Goal: Task Accomplishment & Management: Use online tool/utility

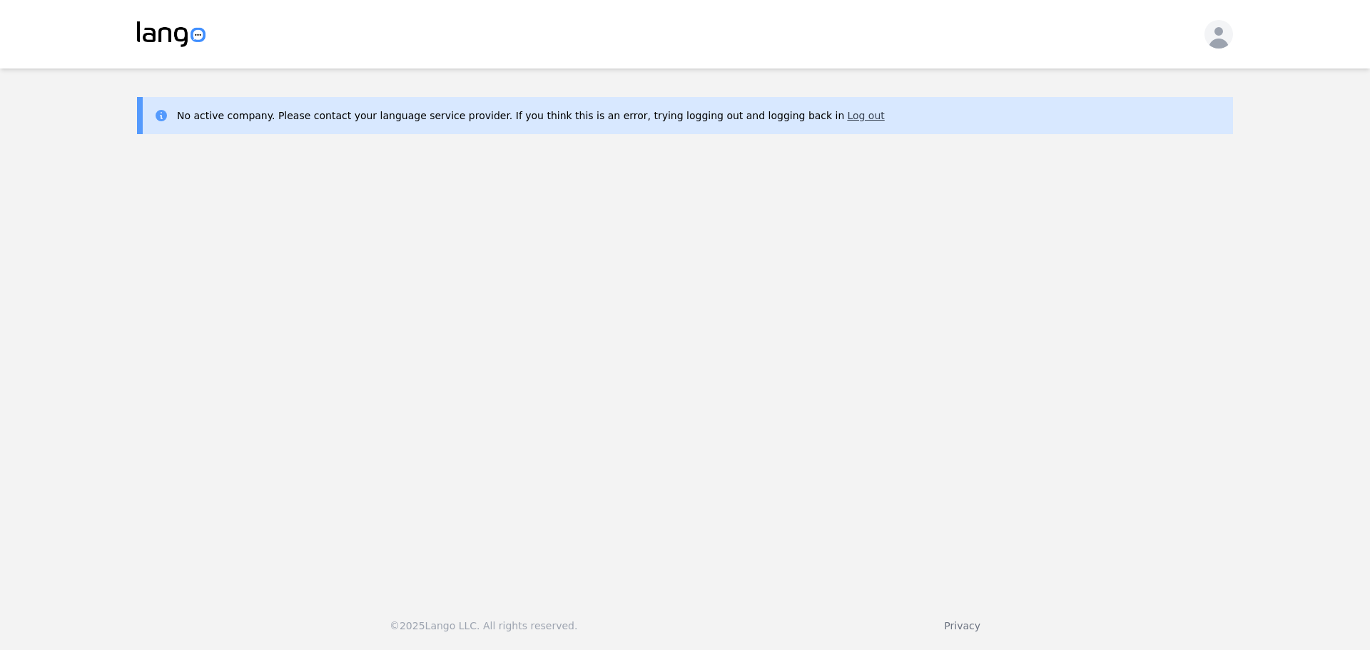
click at [847, 115] on button "Log out" at bounding box center [865, 115] width 37 height 14
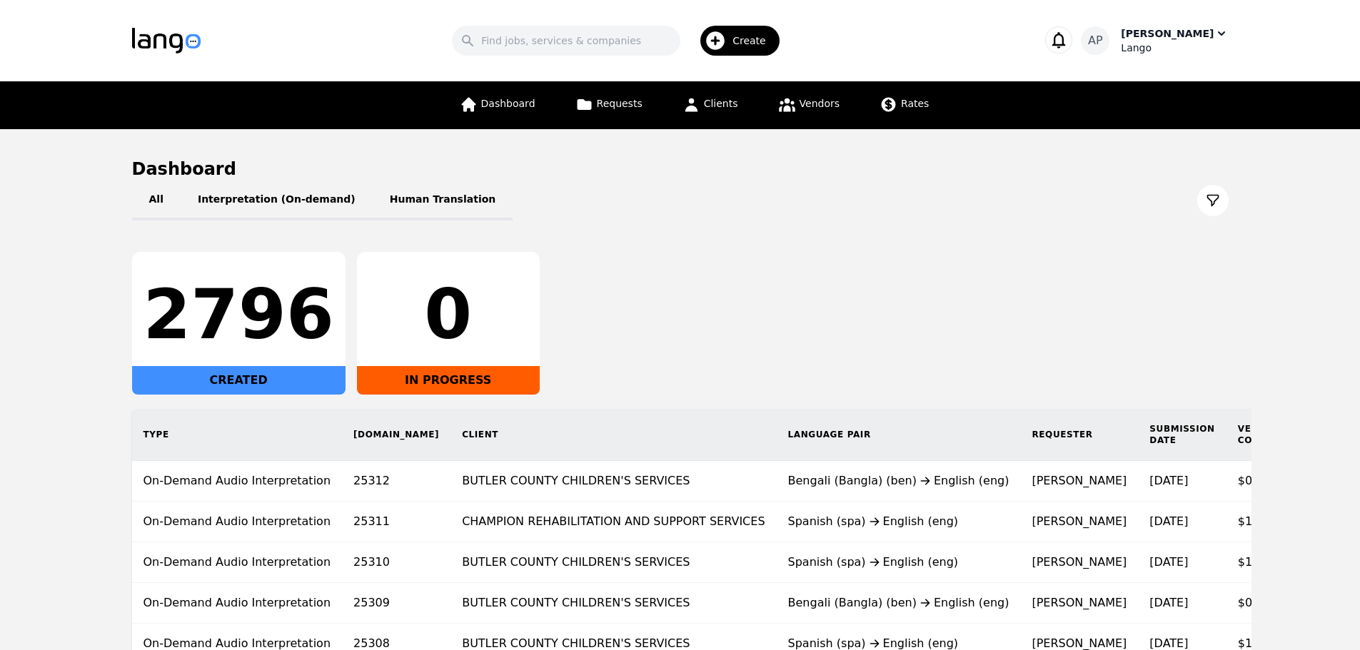
click at [1166, 34] on div "Ani Pasholli" at bounding box center [1166, 33] width 93 height 14
click at [876, 178] on h1 "Dashboard" at bounding box center [680, 169] width 1096 height 23
click at [625, 100] on span "Requests" at bounding box center [620, 103] width 46 height 11
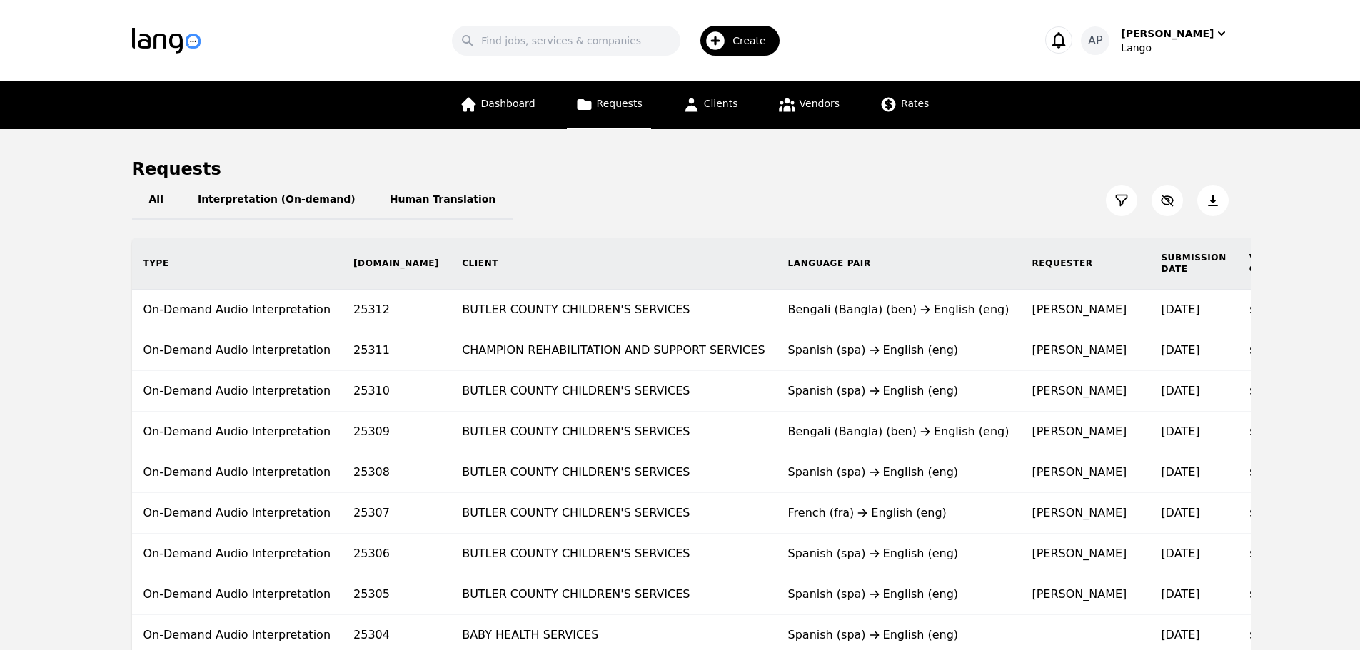
click at [1125, 207] on icon at bounding box center [1121, 200] width 14 height 14
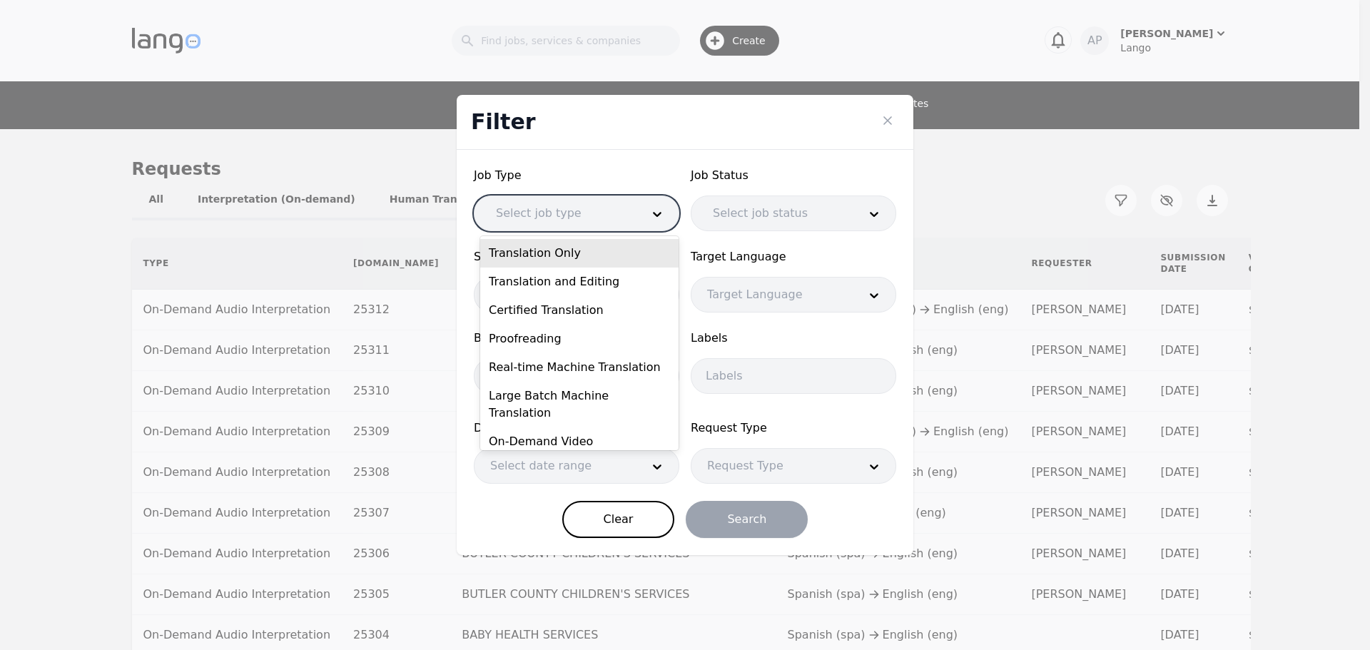
click at [582, 218] on div at bounding box center [558, 213] width 156 height 34
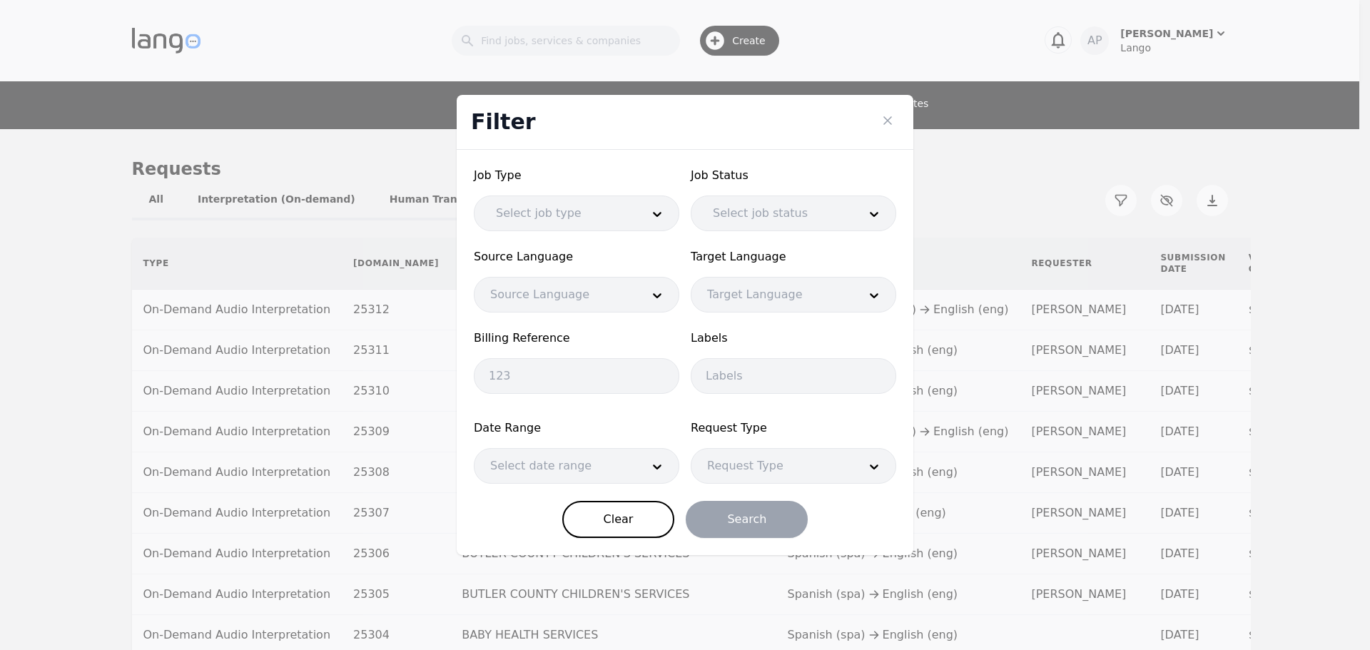
click at [769, 190] on div "Job Status Select job status" at bounding box center [794, 199] width 206 height 64
click at [774, 206] on div at bounding box center [775, 213] width 156 height 34
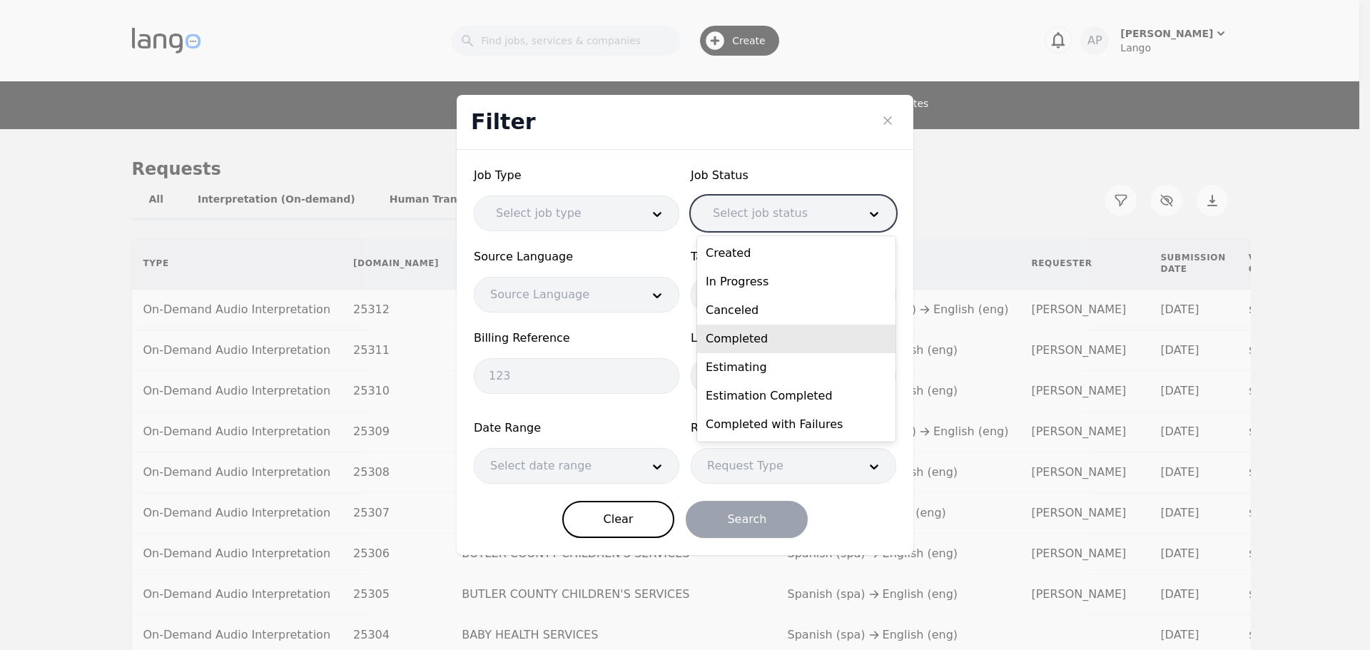
click at [818, 342] on div "Completed" at bounding box center [796, 339] width 198 height 29
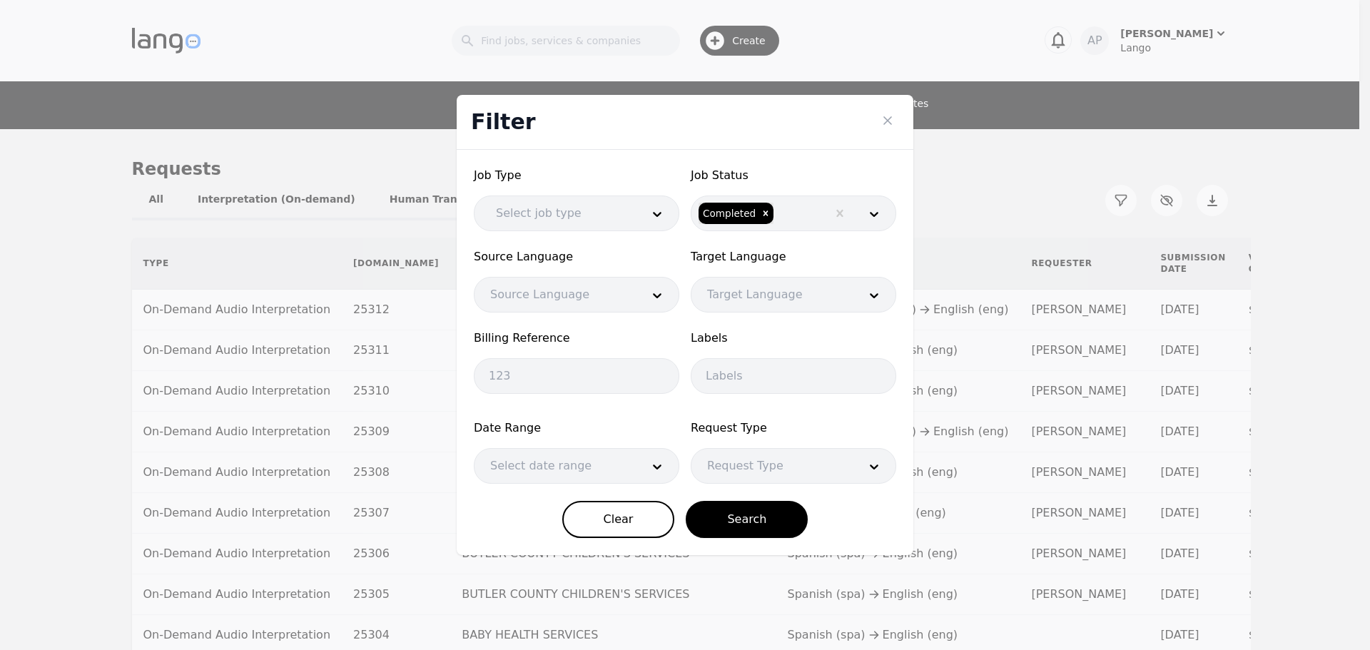
click at [552, 417] on form "Job Type Select job type Job Status Completed Source Language Source Language T…" at bounding box center [685, 352] width 422 height 371
click at [574, 474] on div at bounding box center [555, 466] width 161 height 34
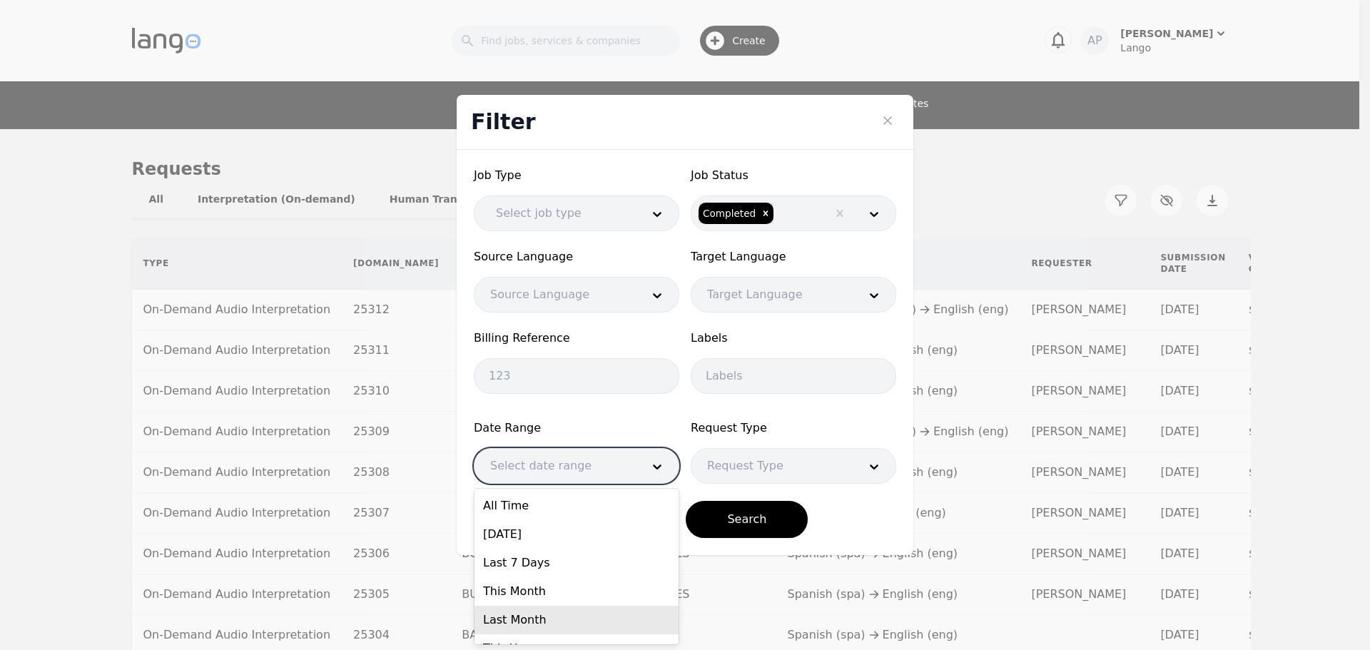
click at [604, 619] on div "Last Month" at bounding box center [577, 620] width 204 height 29
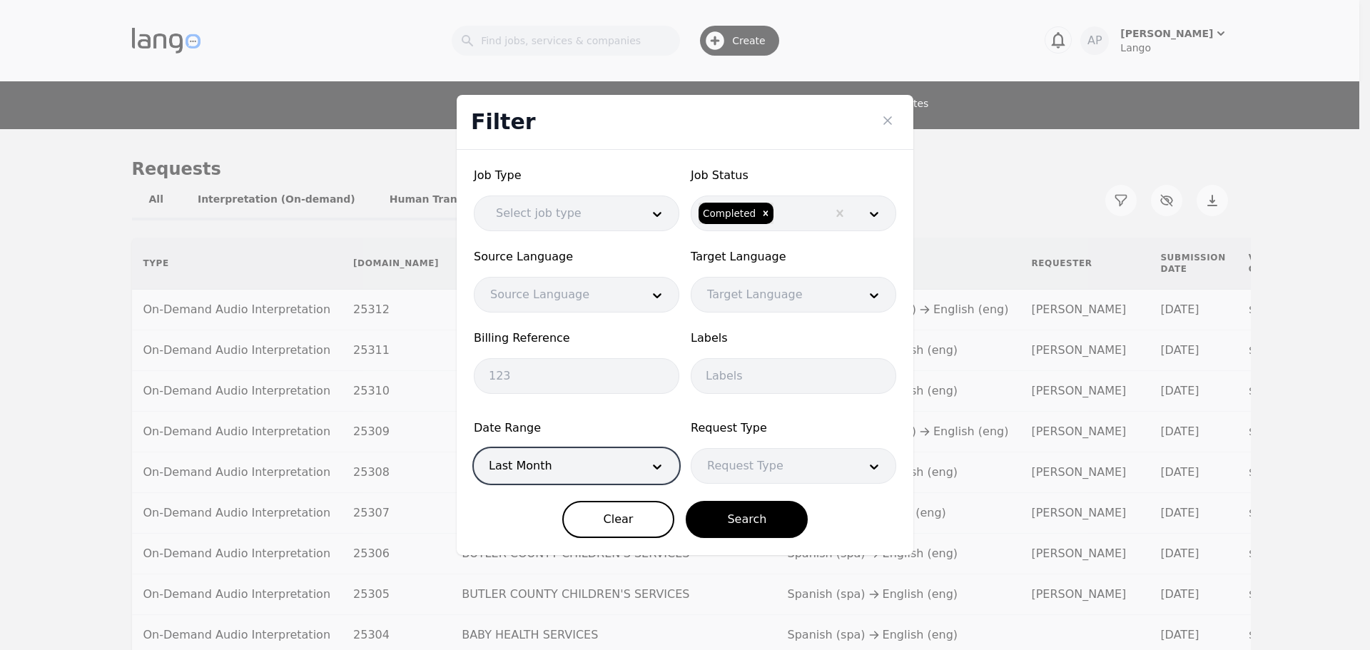
click at [781, 474] on div at bounding box center [772, 466] width 161 height 34
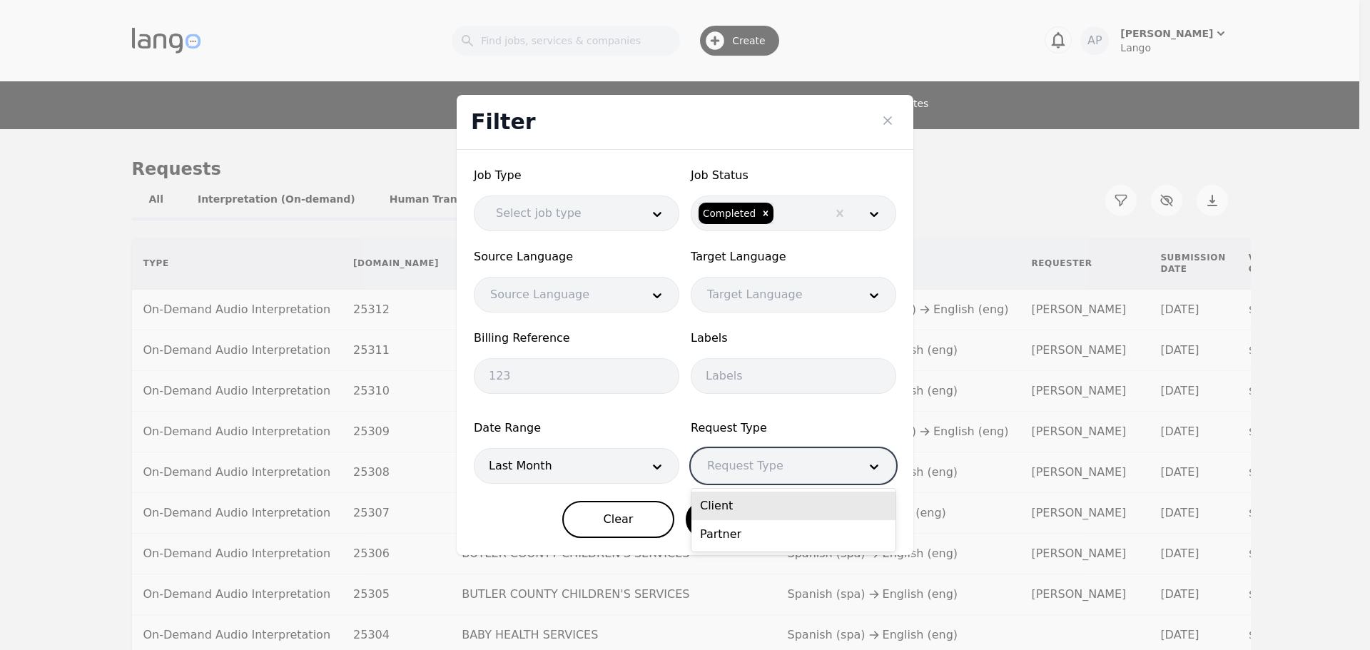
click at [784, 511] on div "Client" at bounding box center [794, 506] width 204 height 29
click at [751, 526] on button "Search" at bounding box center [747, 519] width 122 height 37
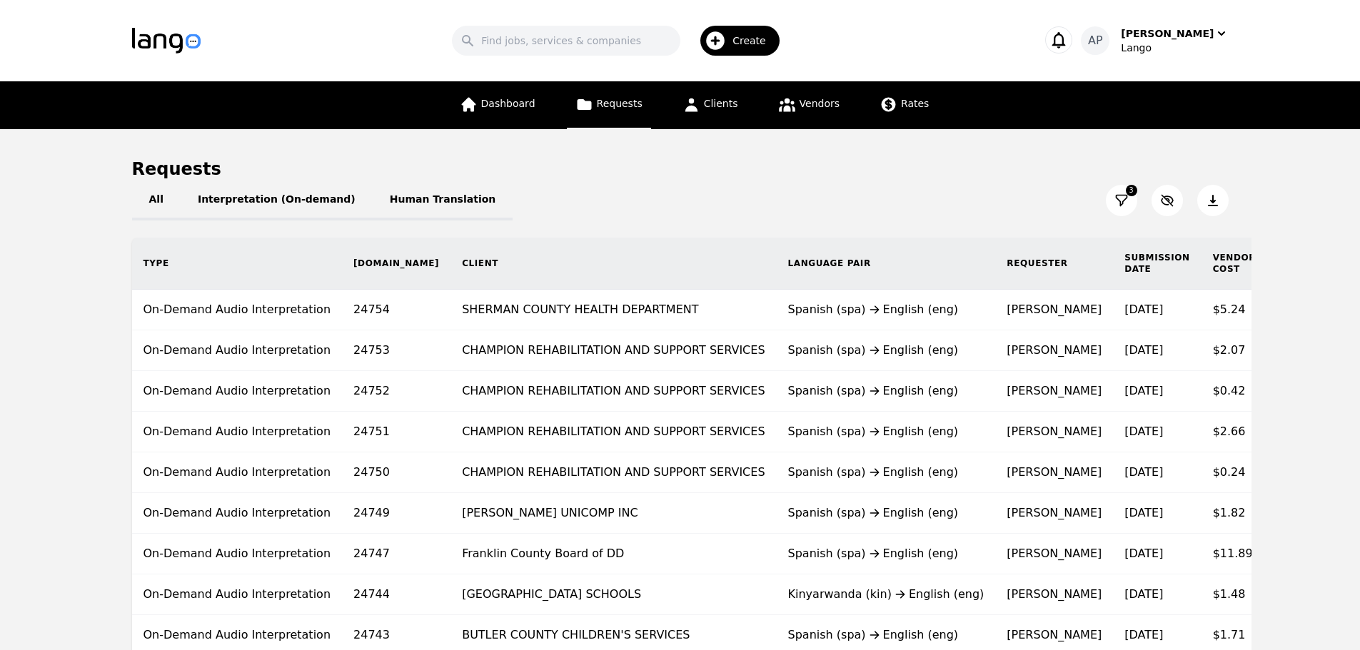
click at [1213, 197] on icon at bounding box center [1212, 200] width 14 height 14
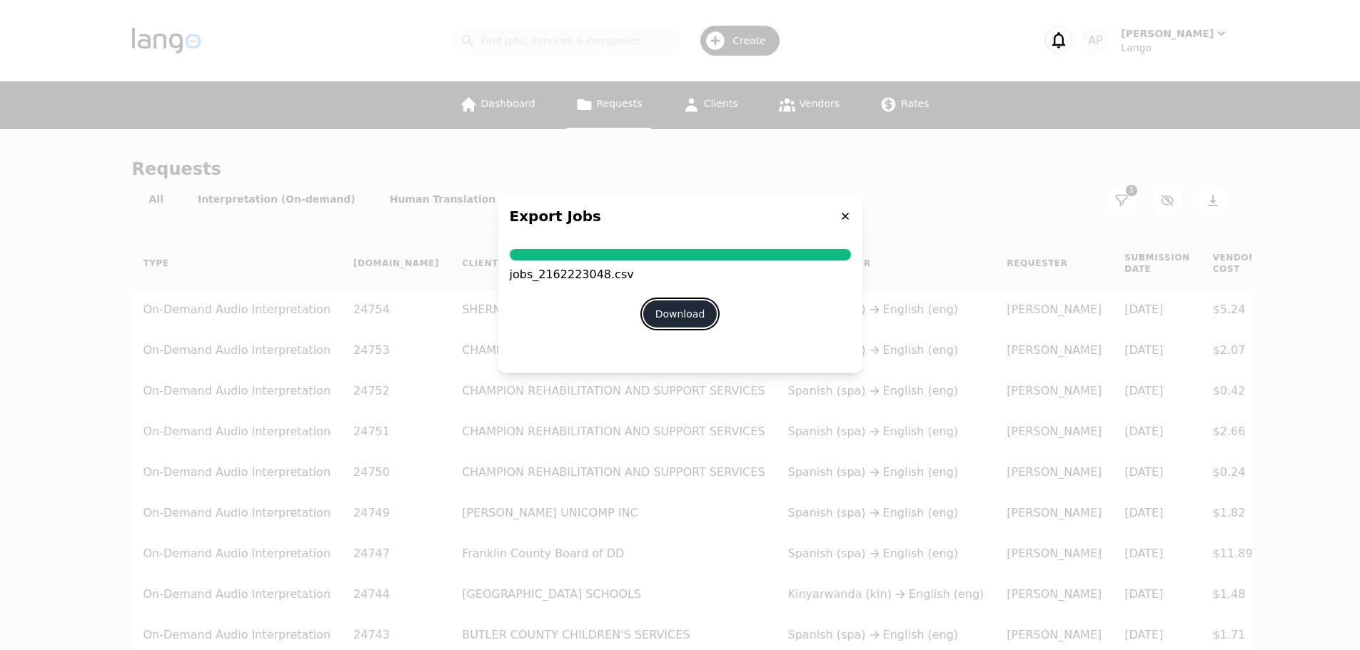
click at [706, 306] on button "Download" at bounding box center [680, 313] width 74 height 27
click at [845, 213] on icon at bounding box center [844, 216] width 11 height 11
